Goal: Task Accomplishment & Management: Manage account settings

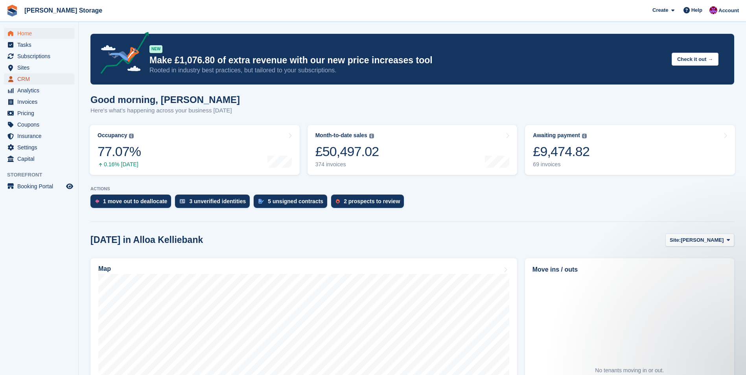
click at [44, 78] on span "CRM" at bounding box center [40, 78] width 47 height 11
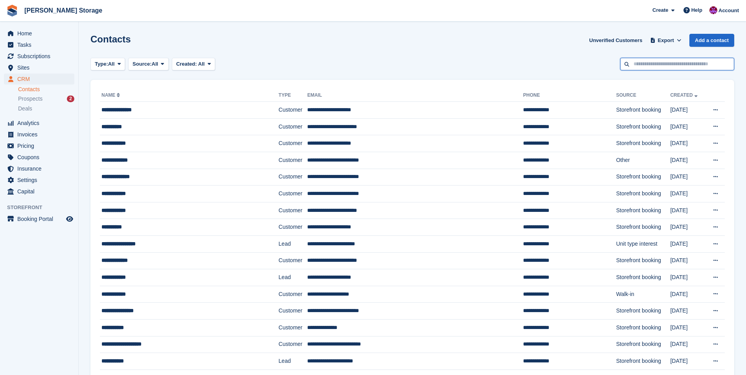
click at [661, 66] on input "text" at bounding box center [677, 64] width 114 height 13
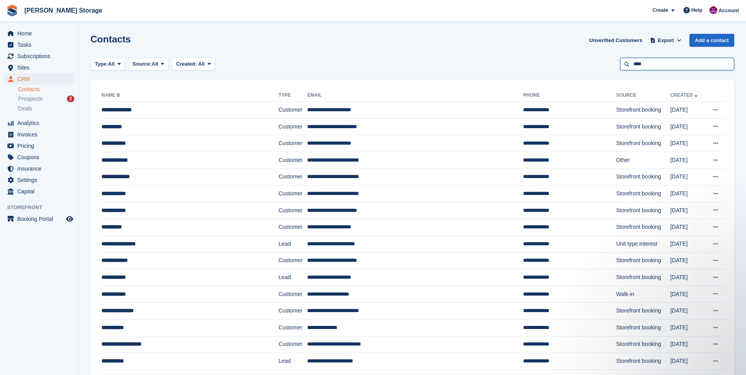
type input "****"
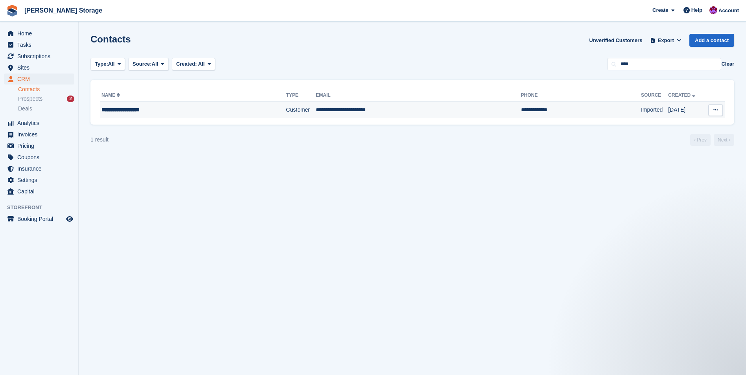
click at [303, 114] on td "Customer" at bounding box center [301, 110] width 30 height 17
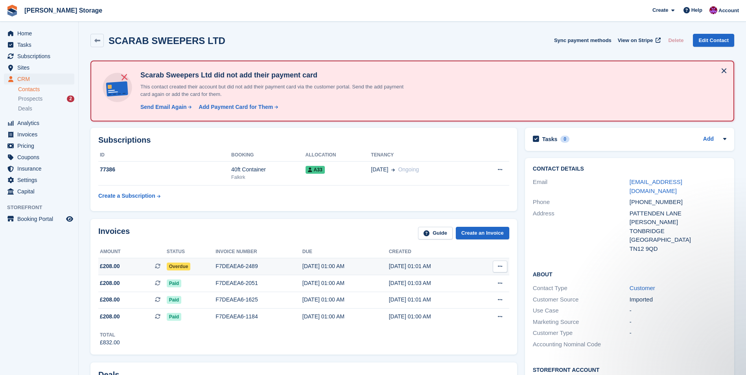
click at [181, 266] on span "Overdue" at bounding box center [179, 267] width 24 height 8
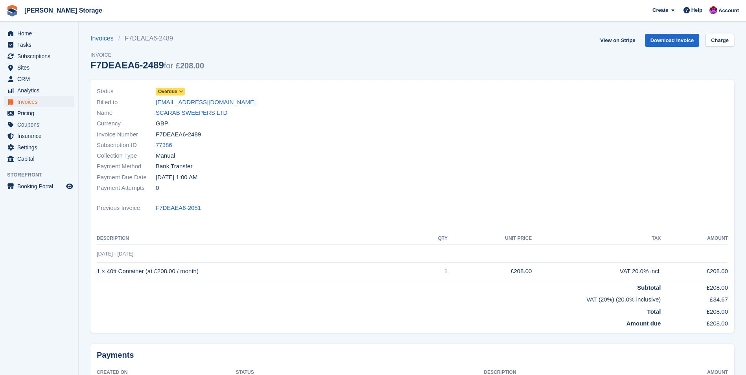
click at [167, 88] on span "Overdue" at bounding box center [167, 91] width 19 height 7
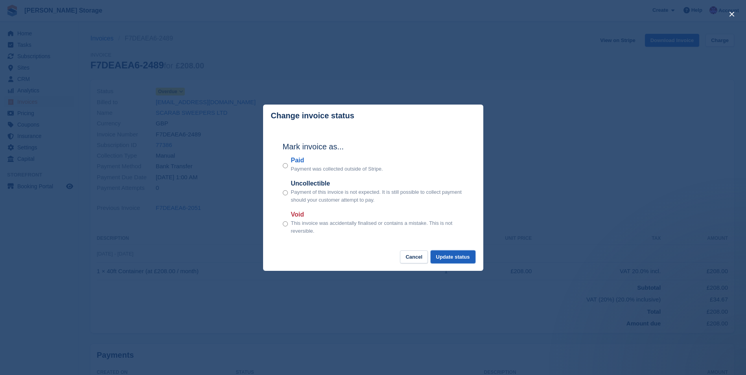
click at [449, 257] on button "Update status" at bounding box center [452, 256] width 45 height 13
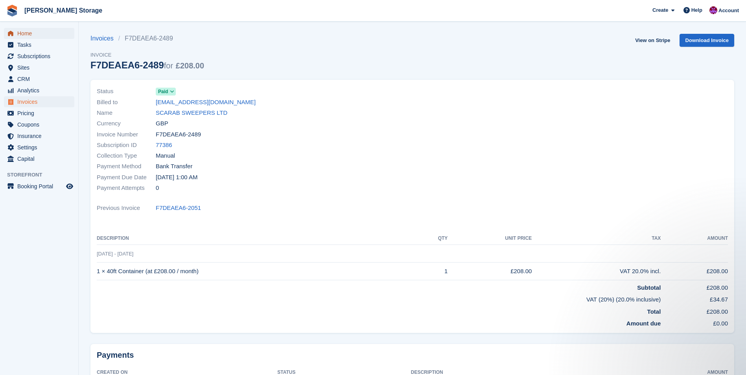
click at [23, 29] on span "Home" at bounding box center [40, 33] width 47 height 11
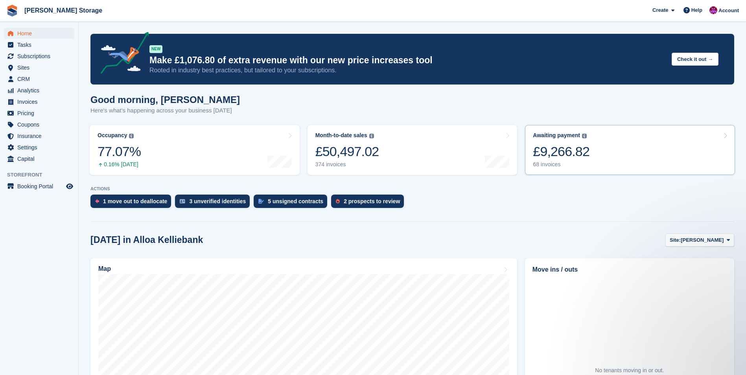
click at [557, 157] on div "£9,266.82" at bounding box center [561, 151] width 57 height 16
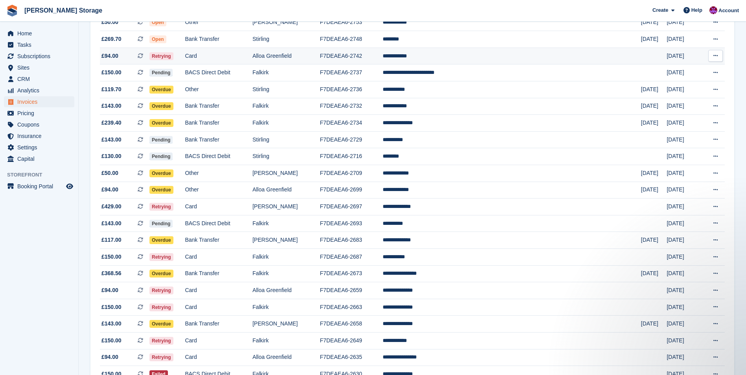
scroll to position [118, 0]
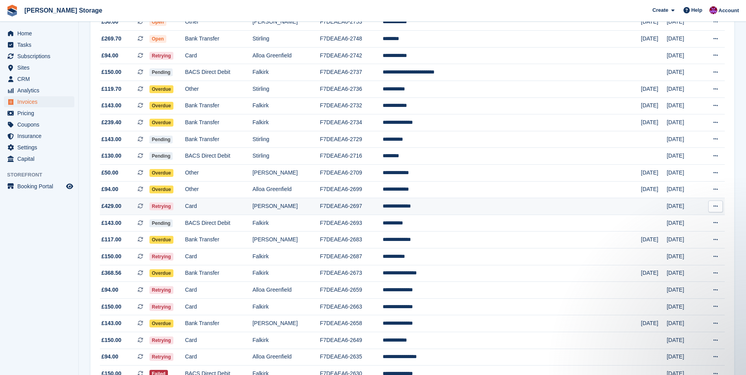
click at [382, 206] on td "F7DEAEA6-2697" at bounding box center [351, 206] width 63 height 17
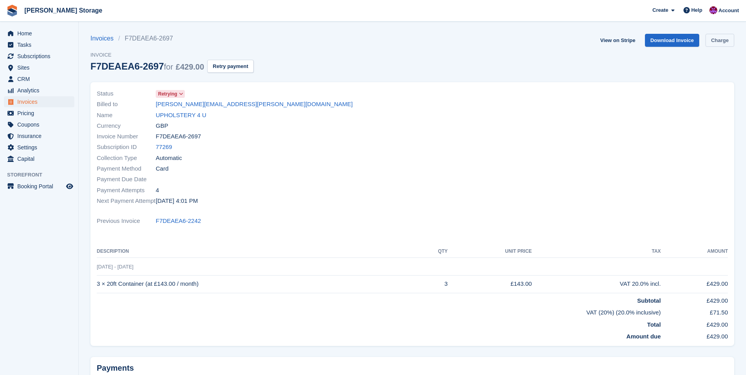
click at [728, 41] on link "Charge" at bounding box center [719, 40] width 29 height 13
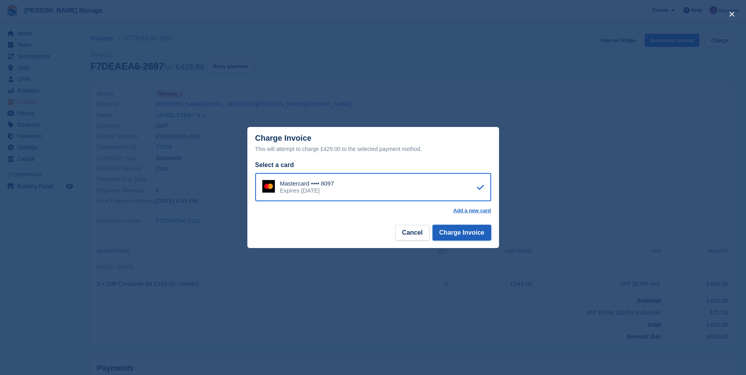
click at [463, 239] on button "Charge Invoice" at bounding box center [461, 233] width 59 height 16
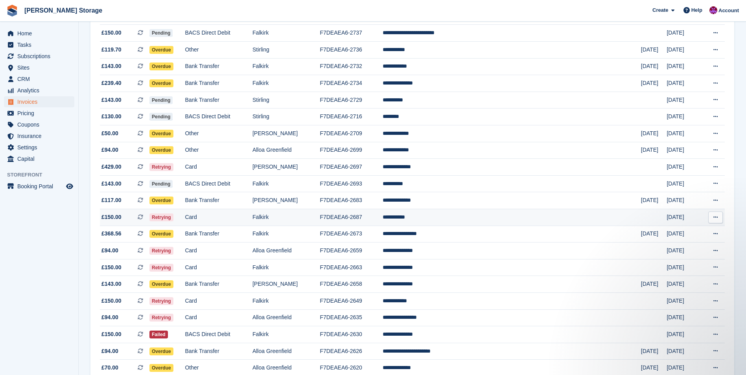
click at [320, 217] on td "Falkirk" at bounding box center [286, 217] width 68 height 17
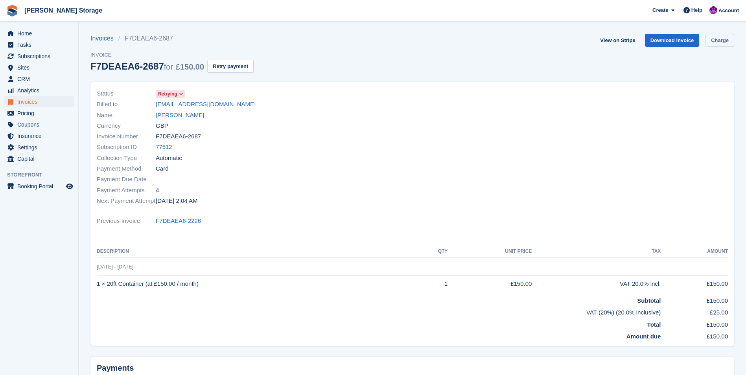
click at [722, 43] on link "Charge" at bounding box center [719, 40] width 29 height 13
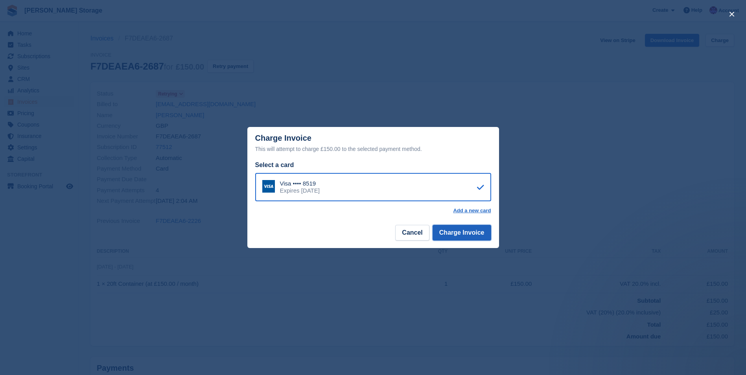
click at [457, 231] on button "Charge Invoice" at bounding box center [461, 233] width 59 height 16
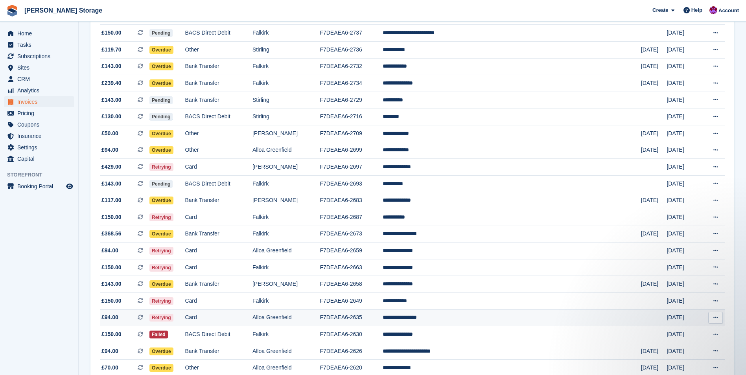
click at [382, 316] on td "F7DEAEA6-2635" at bounding box center [351, 317] width 63 height 17
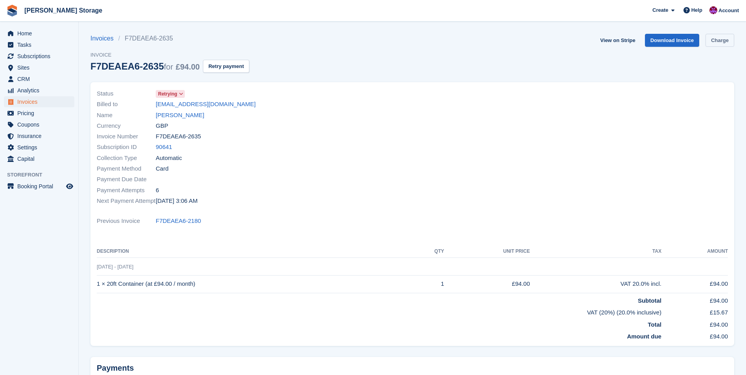
click at [727, 37] on link "Charge" at bounding box center [719, 40] width 29 height 13
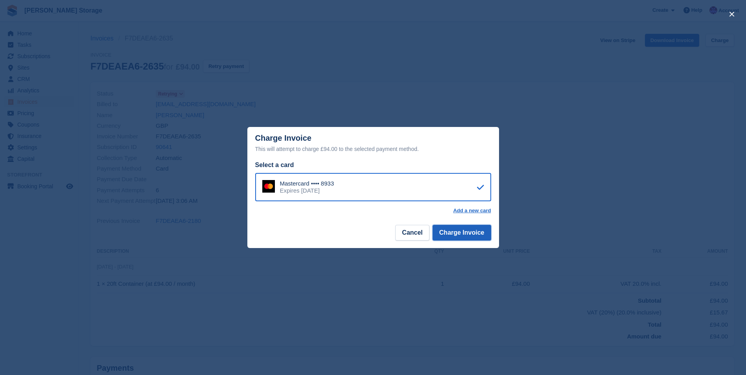
click at [475, 235] on button "Charge Invoice" at bounding box center [461, 233] width 59 height 16
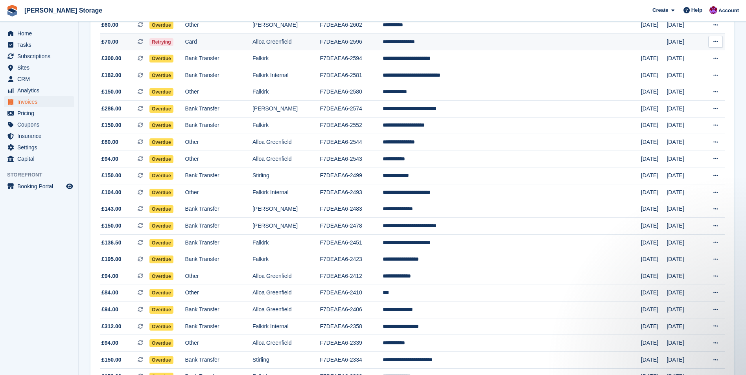
click at [452, 44] on td "**********" at bounding box center [511, 41] width 258 height 17
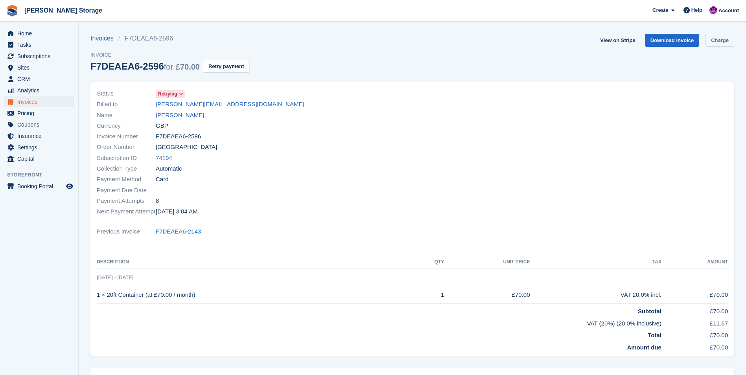
click at [719, 43] on link "Charge" at bounding box center [719, 40] width 29 height 13
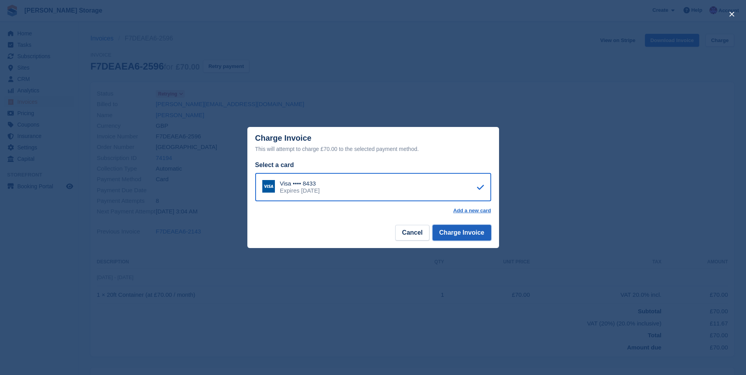
click at [471, 237] on button "Charge Invoice" at bounding box center [461, 233] width 59 height 16
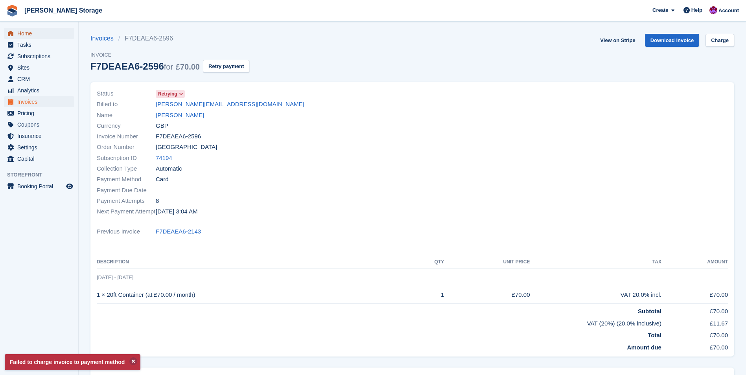
click at [25, 37] on span "Home" at bounding box center [40, 33] width 47 height 11
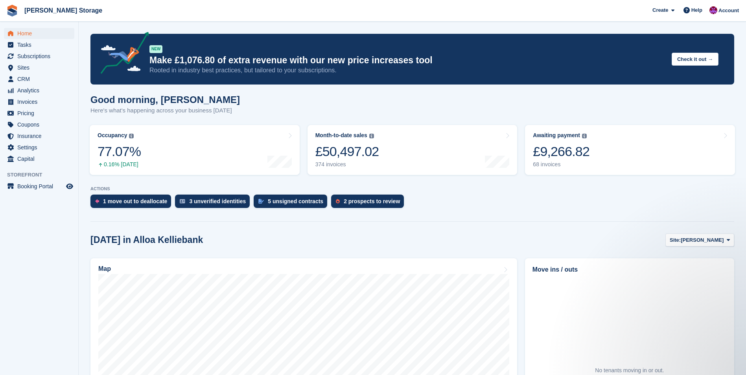
drag, startPoint x: 0, startPoint y: 0, endPoint x: 25, endPoint y: 261, distance: 262.6
click at [25, 261] on aside "Home Tasks Subscriptions Subscriptions Subscriptions Contracts Price increases …" at bounding box center [39, 190] width 78 height 336
